Goal: Task Accomplishment & Management: Manage account settings

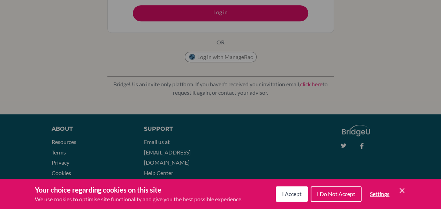
scroll to position [163, 0]
click at [44, 74] on div "Cookie Preferences" at bounding box center [220, 104] width 441 height 209
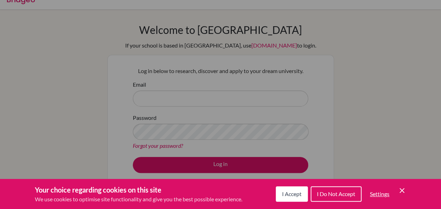
scroll to position [0, 0]
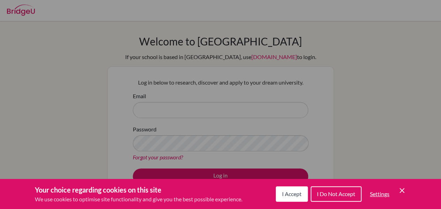
click at [402, 184] on div "Your choice regarding cookies on this site We use cookies to optimise site func…" at bounding box center [220, 194] width 441 height 30
click at [403, 187] on icon "Cookie Control Close Icon" at bounding box center [402, 190] width 8 height 8
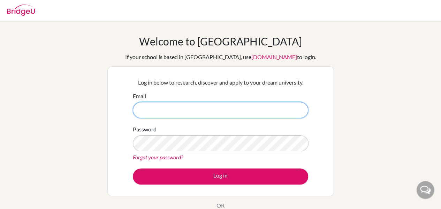
click at [257, 105] on input "Email" at bounding box center [220, 110] width 175 height 16
type input "[EMAIL_ADDRESS][DOMAIN_NAME]"
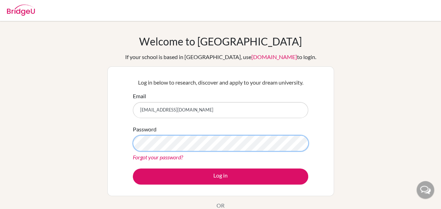
click at [133, 168] on button "Log in" at bounding box center [220, 176] width 175 height 16
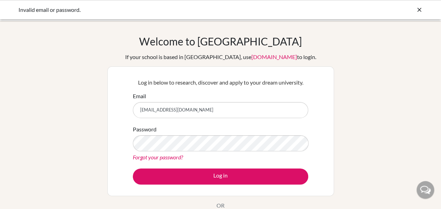
click at [179, 157] on link "Forgot your password?" at bounding box center [158, 156] width 50 height 7
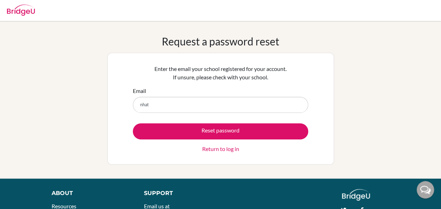
type input "[EMAIL_ADDRESS][DOMAIN_NAME]"
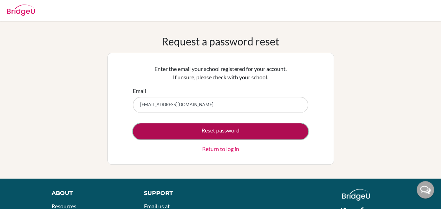
click at [198, 129] on button "Reset password" at bounding box center [220, 131] width 175 height 16
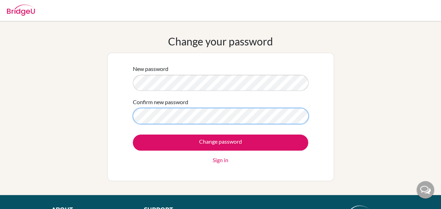
click at [133, 134] on input "Change password" at bounding box center [220, 142] width 175 height 16
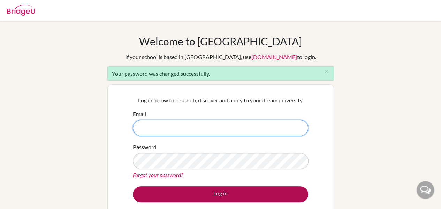
type input "[EMAIL_ADDRESS][DOMAIN_NAME]"
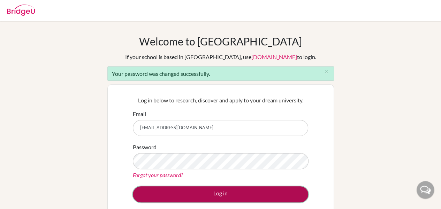
click at [176, 199] on button "Log in" at bounding box center [220, 194] width 175 height 16
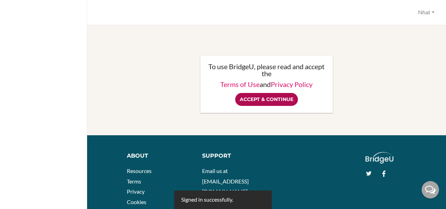
click at [269, 102] on input "Accept & Continue" at bounding box center [266, 99] width 63 height 13
